Goal: Find specific page/section: Find specific page/section

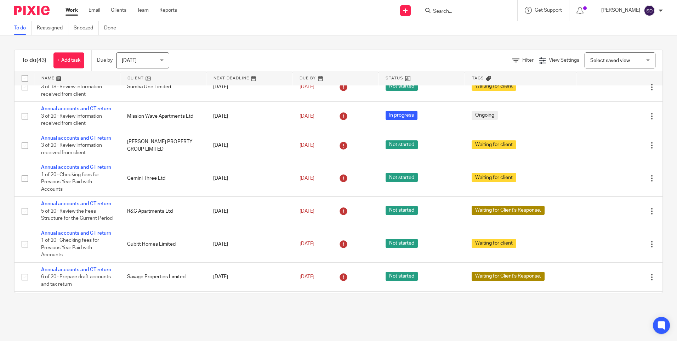
scroll to position [142, 0]
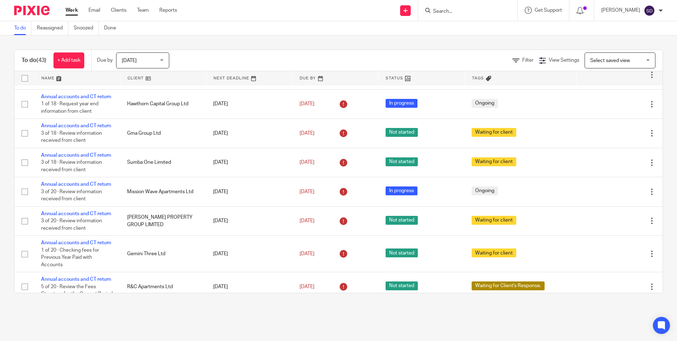
click at [446, 9] on input "Search" at bounding box center [464, 11] width 64 height 6
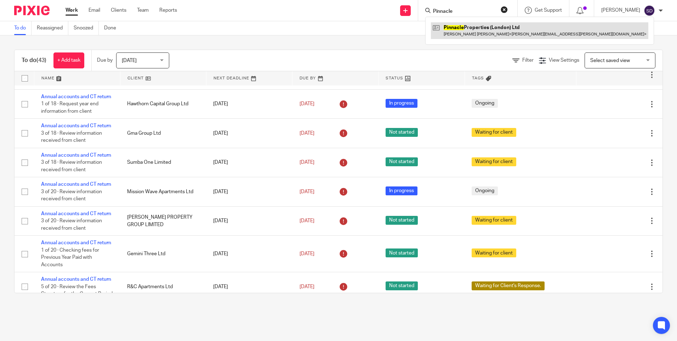
type input "Pinnacle"
click at [481, 30] on link at bounding box center [539, 30] width 217 height 16
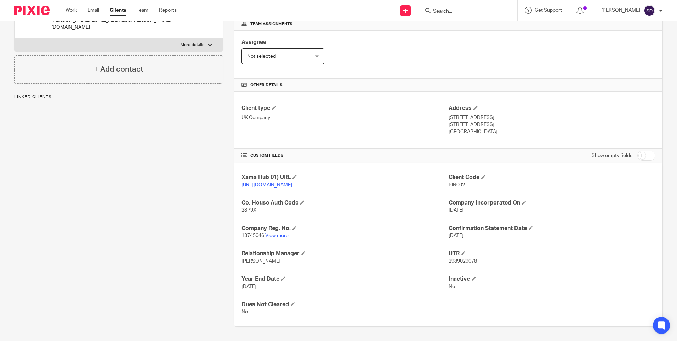
scroll to position [116, 0]
click at [273, 238] on link "View more" at bounding box center [276, 235] width 23 height 5
